Goal: Use online tool/utility: Utilize a website feature to perform a specific function

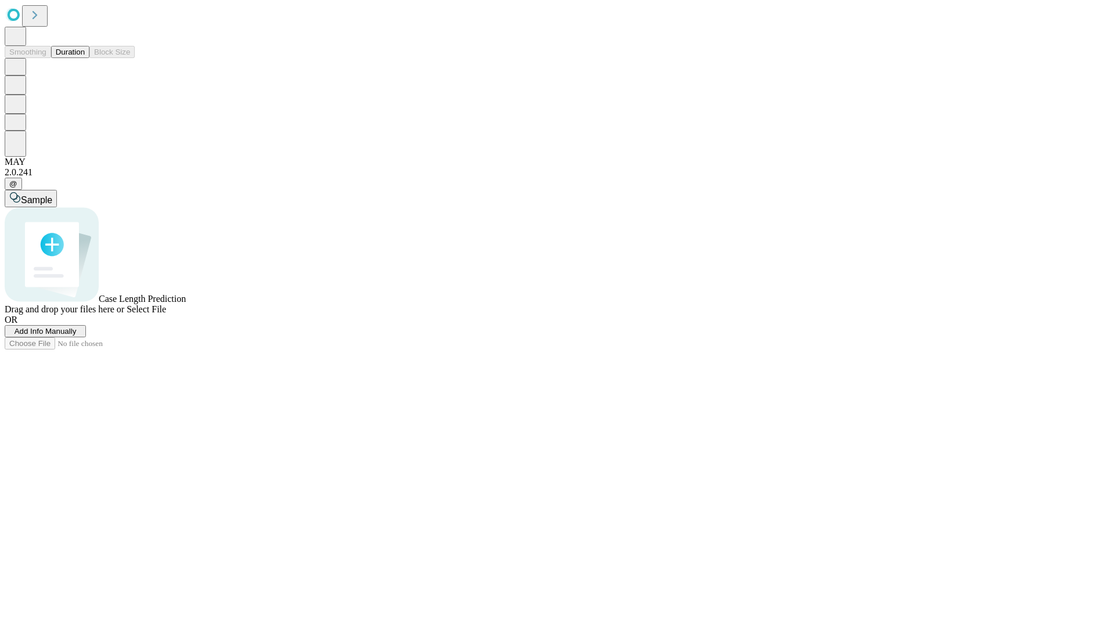
click at [77, 336] on span "Add Info Manually" at bounding box center [46, 331] width 62 height 9
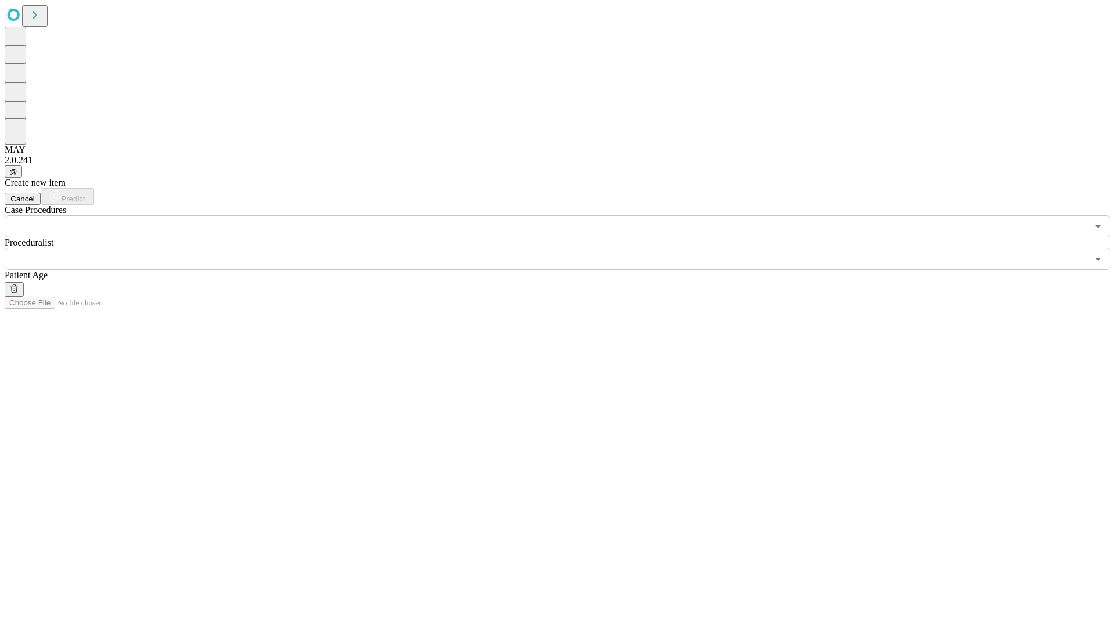
click at [130, 271] on input "text" at bounding box center [89, 277] width 82 height 12
type input "**"
click at [565, 248] on input "text" at bounding box center [546, 259] width 1083 height 22
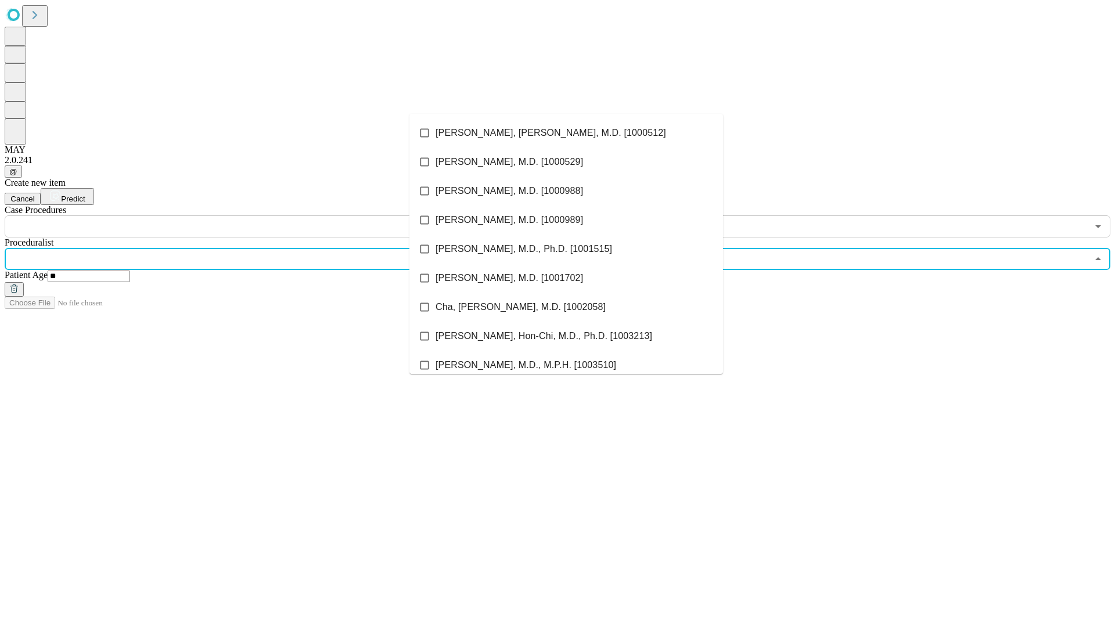
click at [566, 133] on li "[PERSON_NAME], [PERSON_NAME], M.D. [1000512]" at bounding box center [565, 132] width 313 height 29
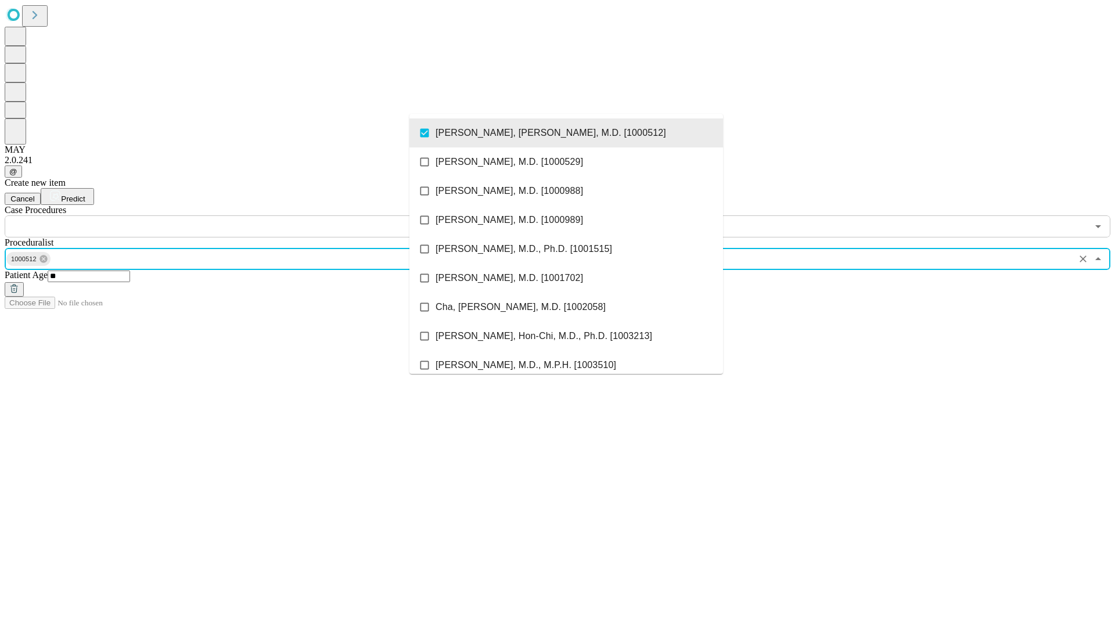
click at [244, 215] on input "text" at bounding box center [546, 226] width 1083 height 22
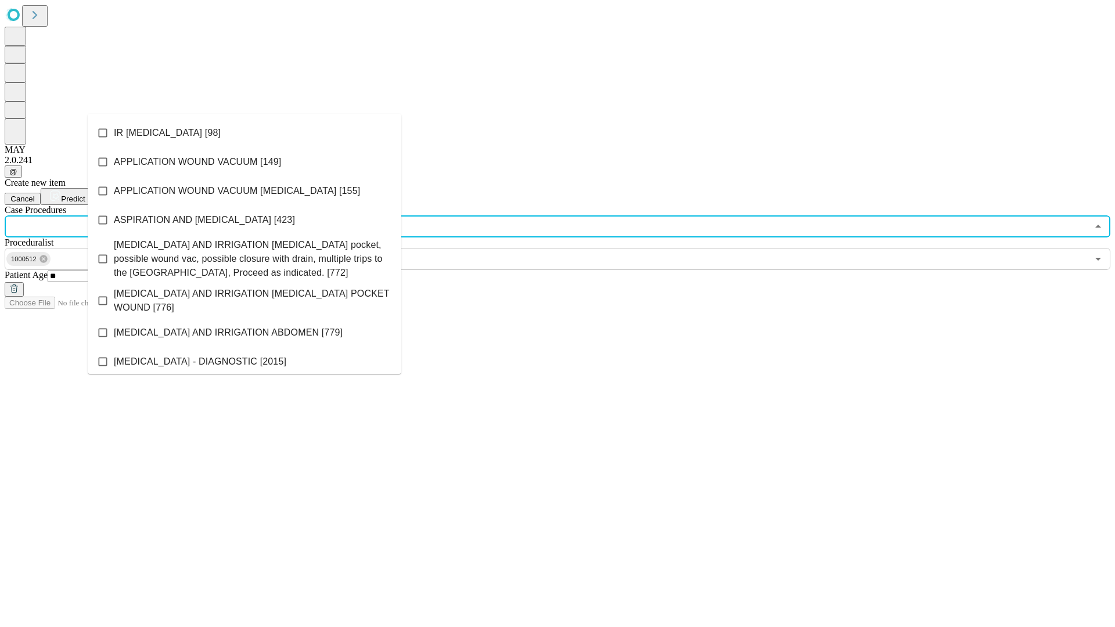
click at [244, 133] on li "IR [MEDICAL_DATA] [98]" at bounding box center [244, 132] width 313 height 29
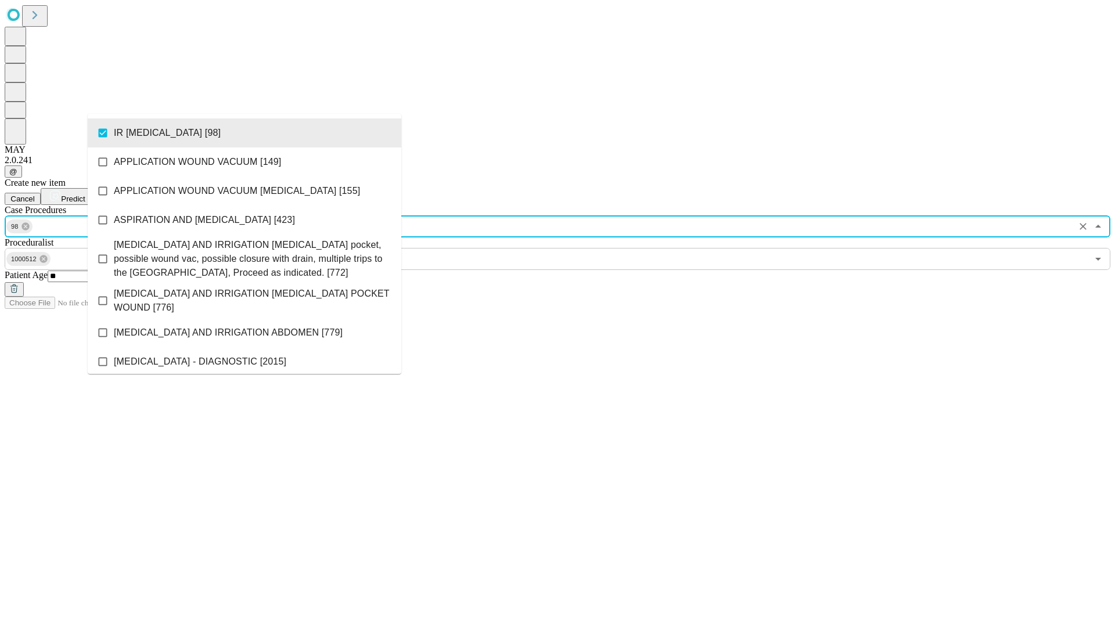
click at [85, 194] on span "Predict" at bounding box center [73, 198] width 24 height 9
